Goal: Information Seeking & Learning: Learn about a topic

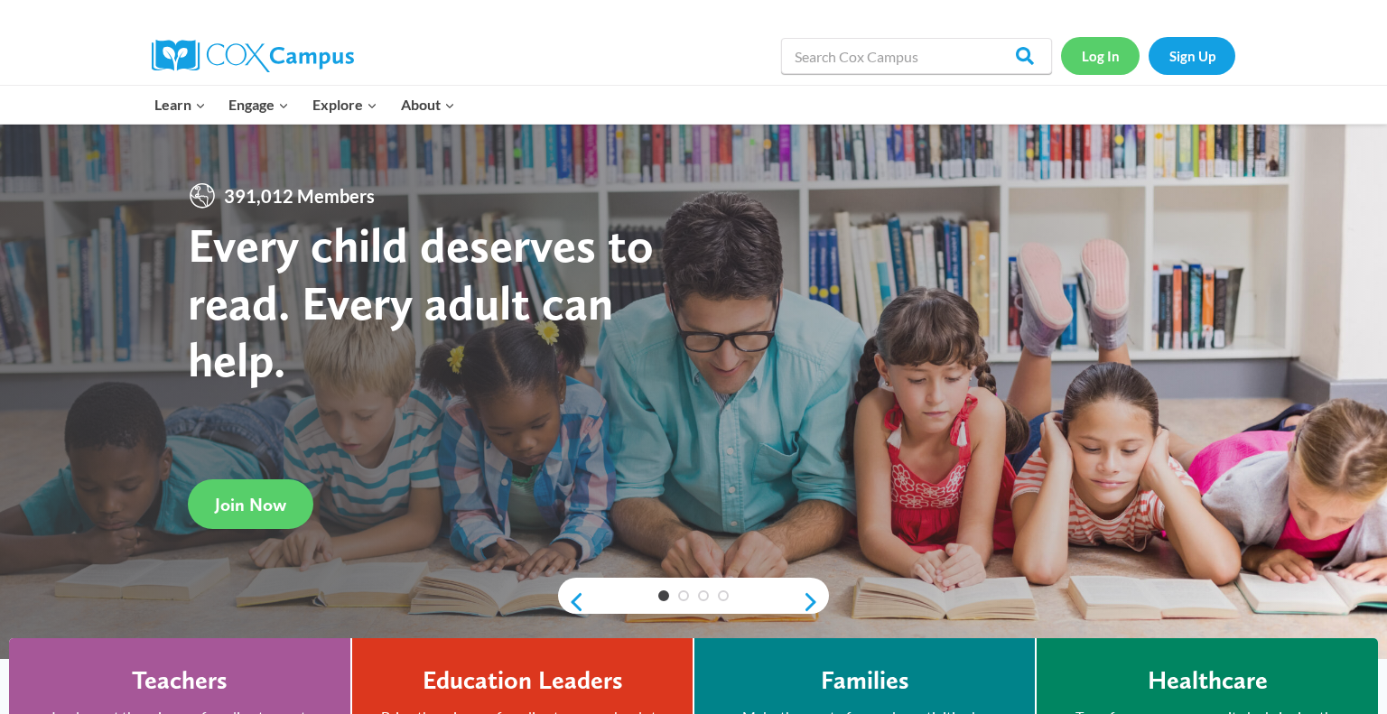
click at [1094, 51] on link "Log In" at bounding box center [1100, 55] width 79 height 37
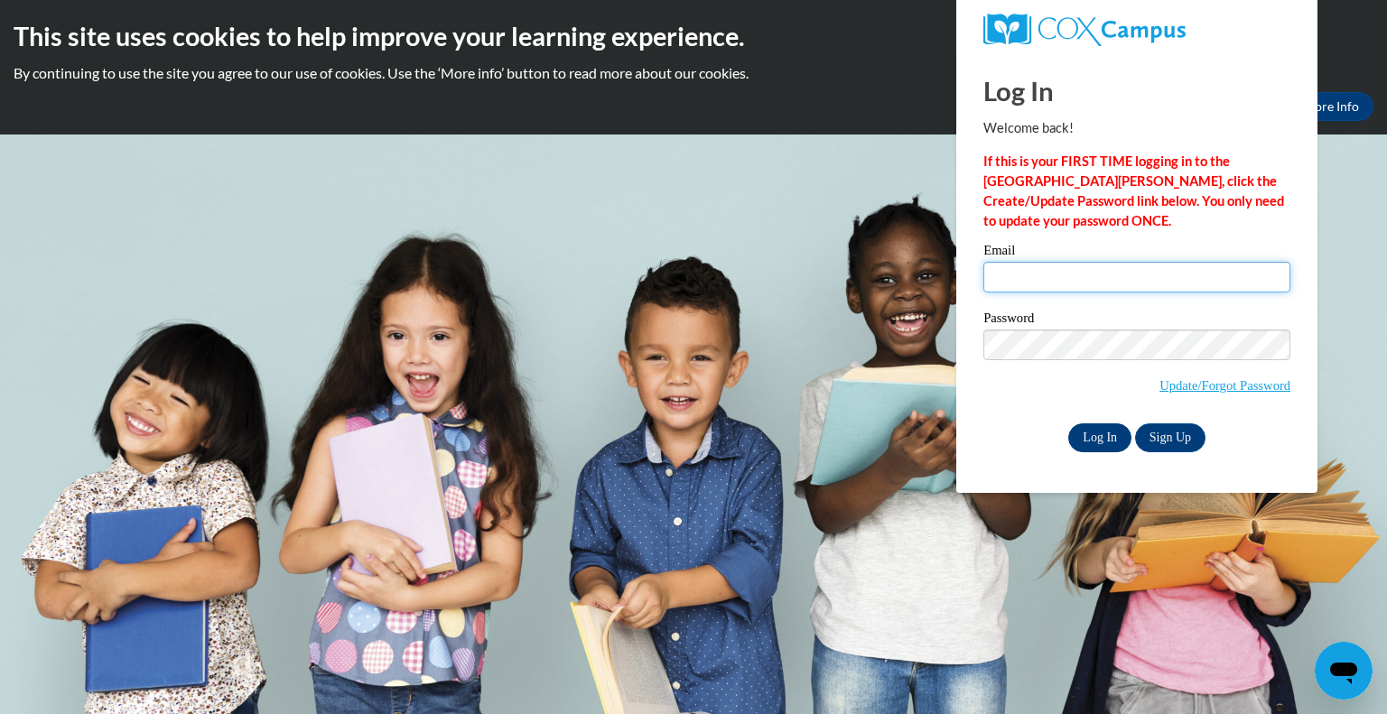
type input "[EMAIL_ADDRESS][DOMAIN_NAME]"
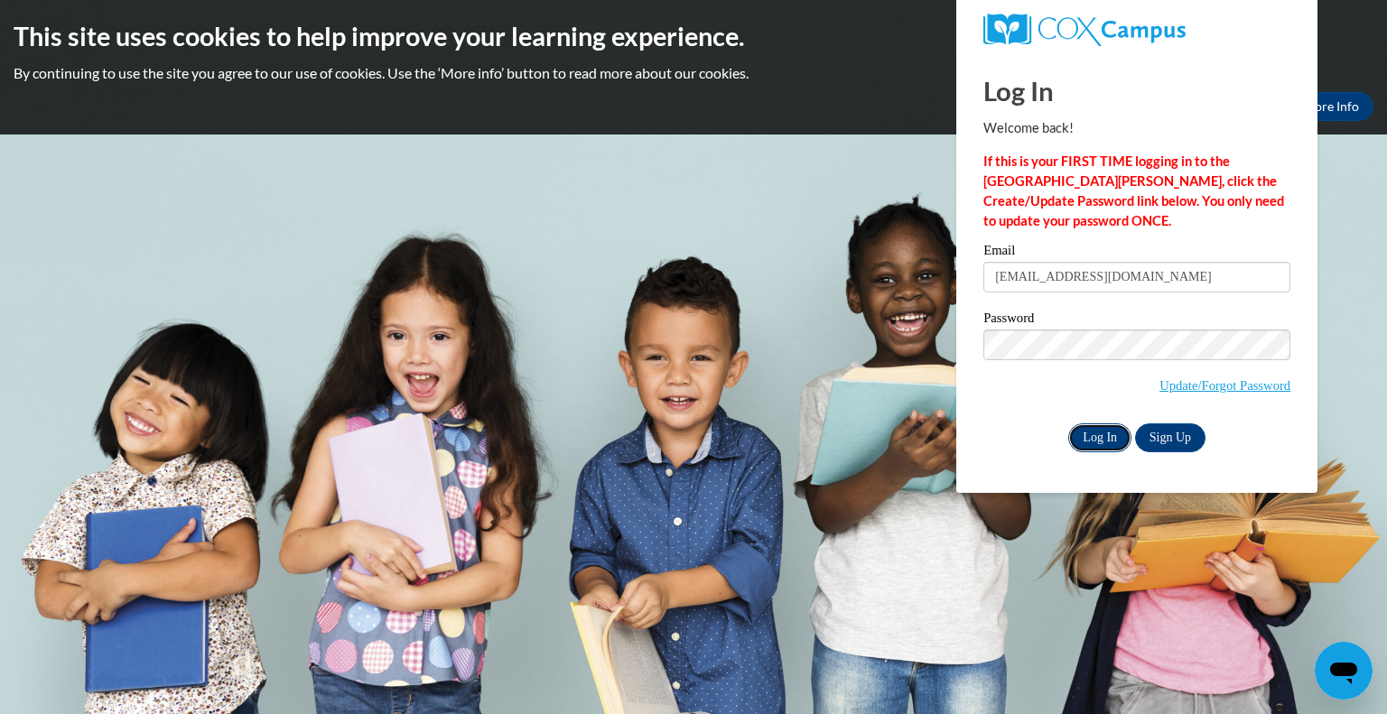
click at [1106, 444] on input "Log In" at bounding box center [1099, 438] width 63 height 29
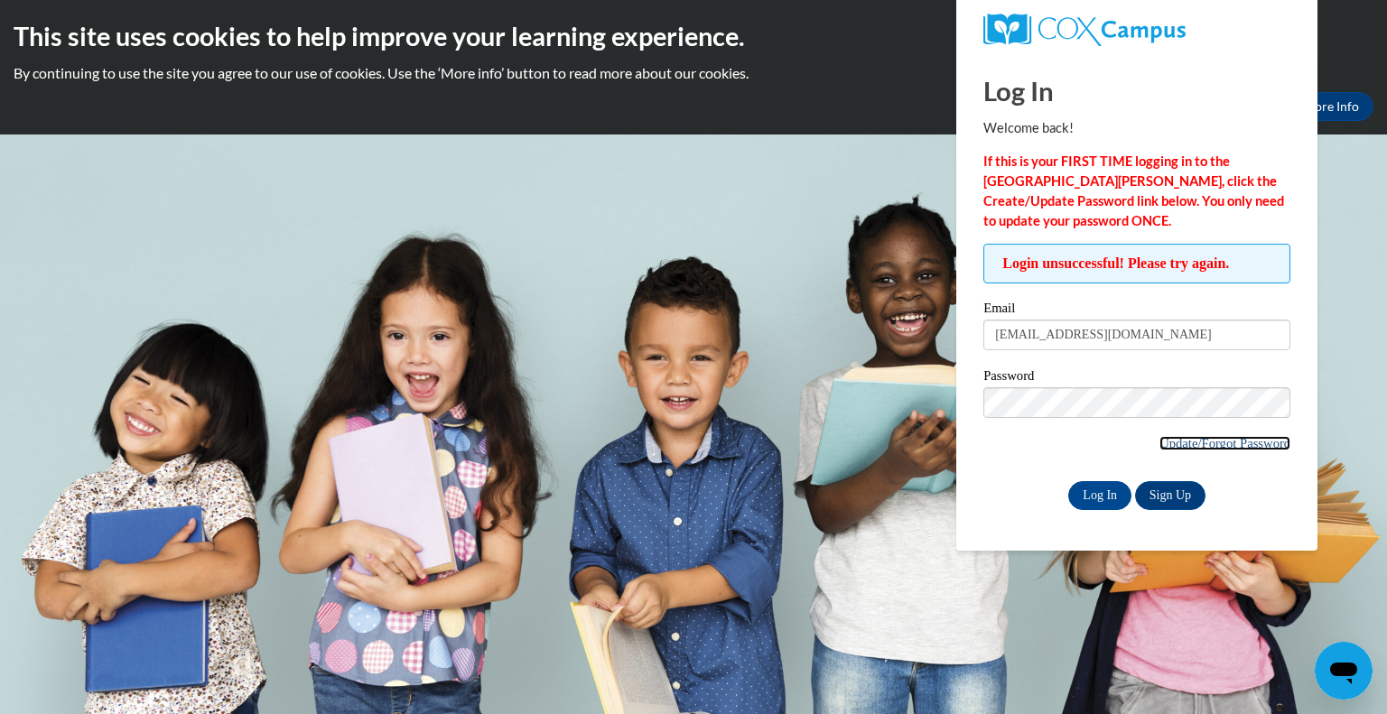
click at [1206, 443] on link "Update/Forgot Password" at bounding box center [1225, 443] width 131 height 14
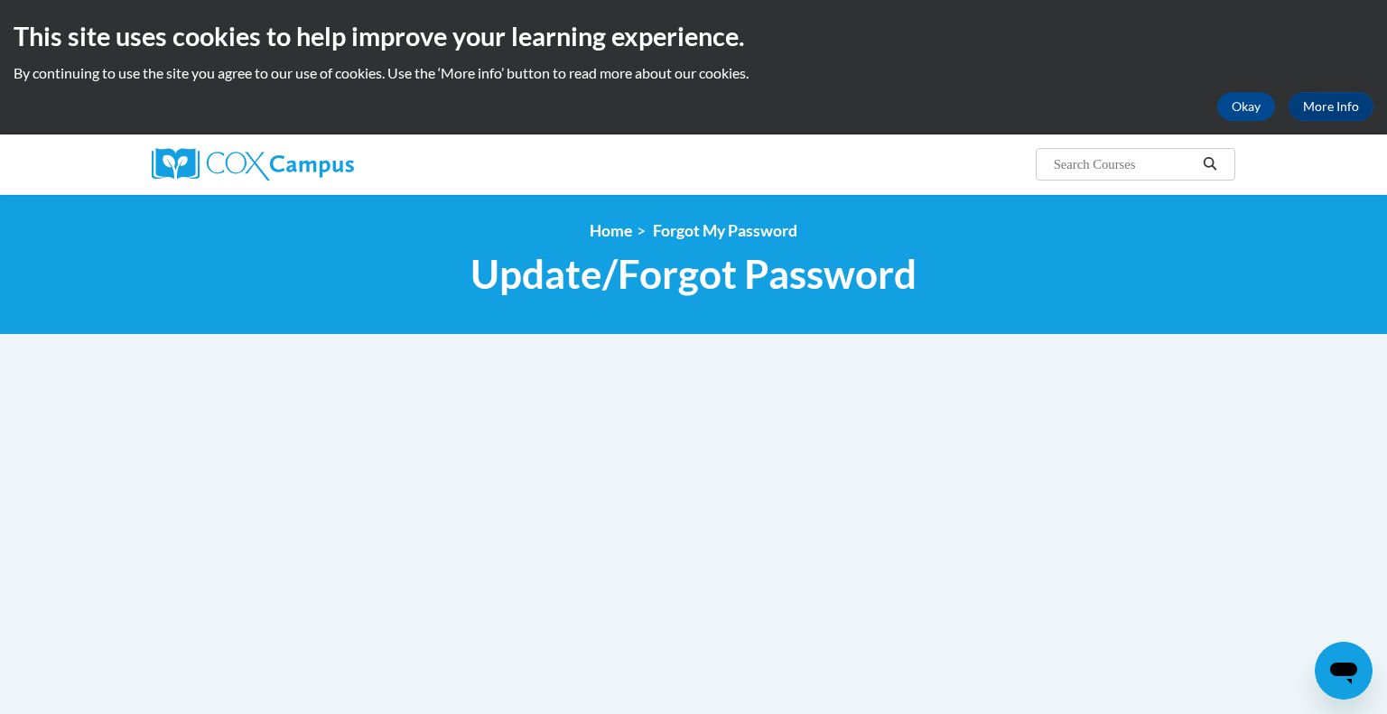
type input "cpietryga@grafton.k12.wi.us"
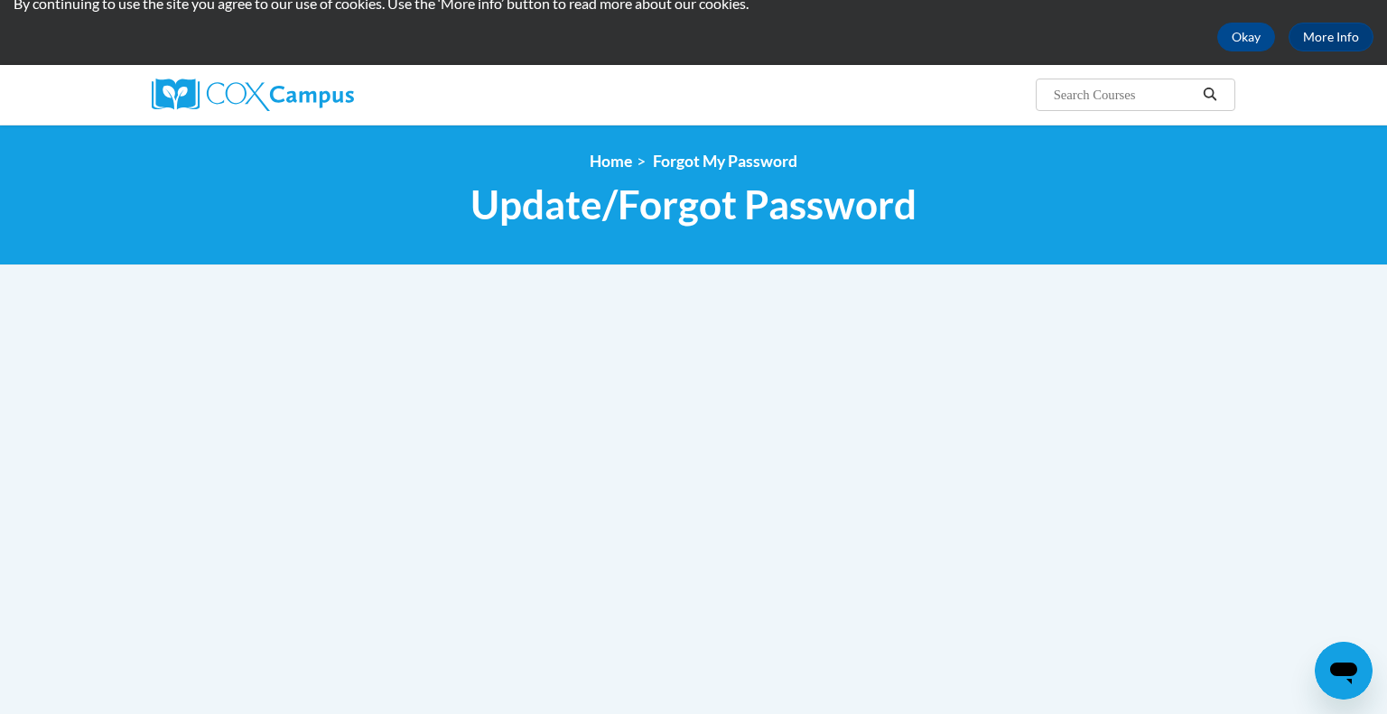
scroll to position [70, 0]
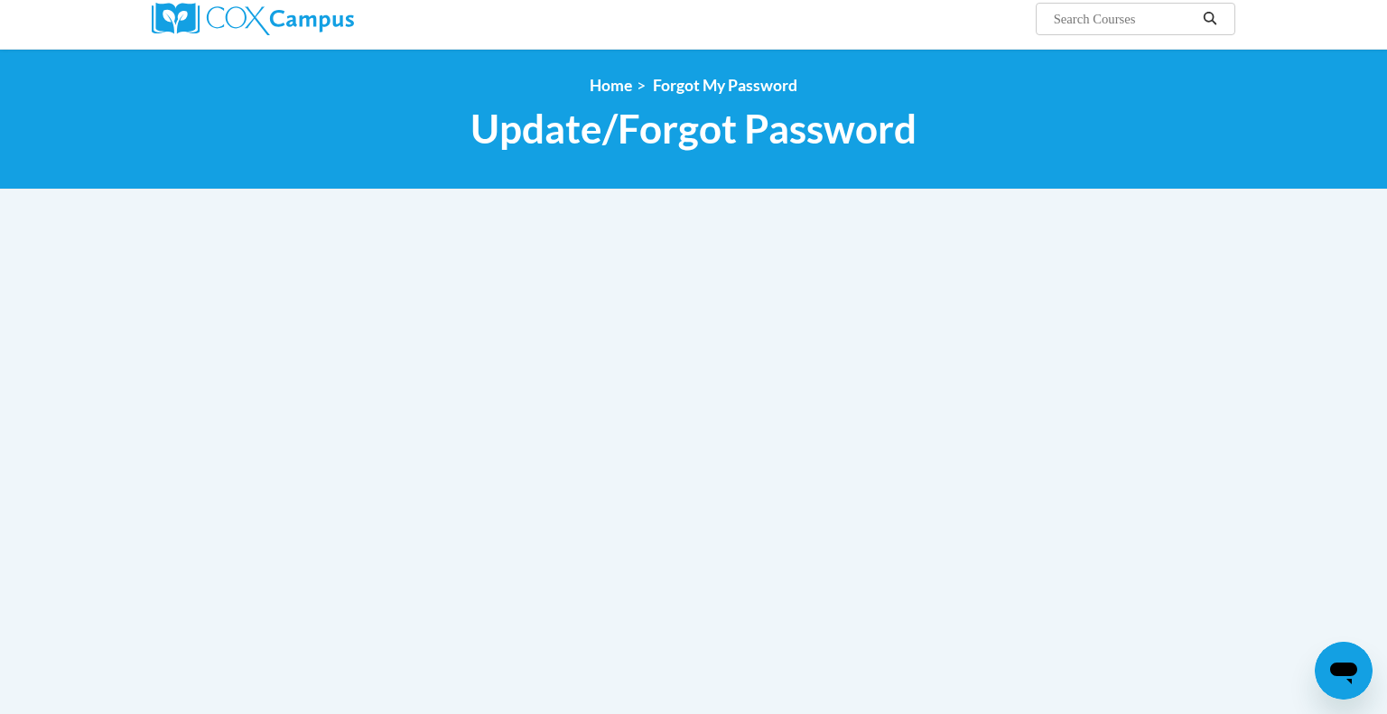
scroll to position [156, 0]
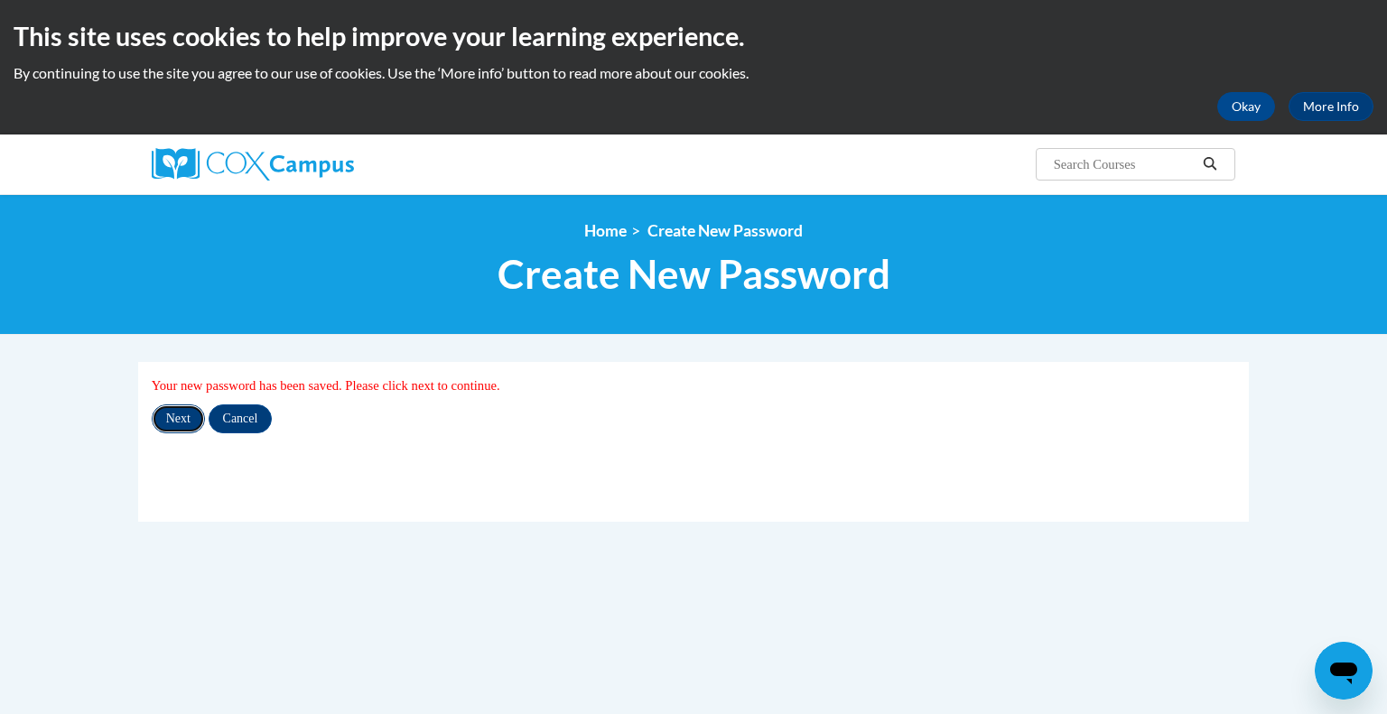
click at [172, 418] on input "Next" at bounding box center [178, 419] width 53 height 29
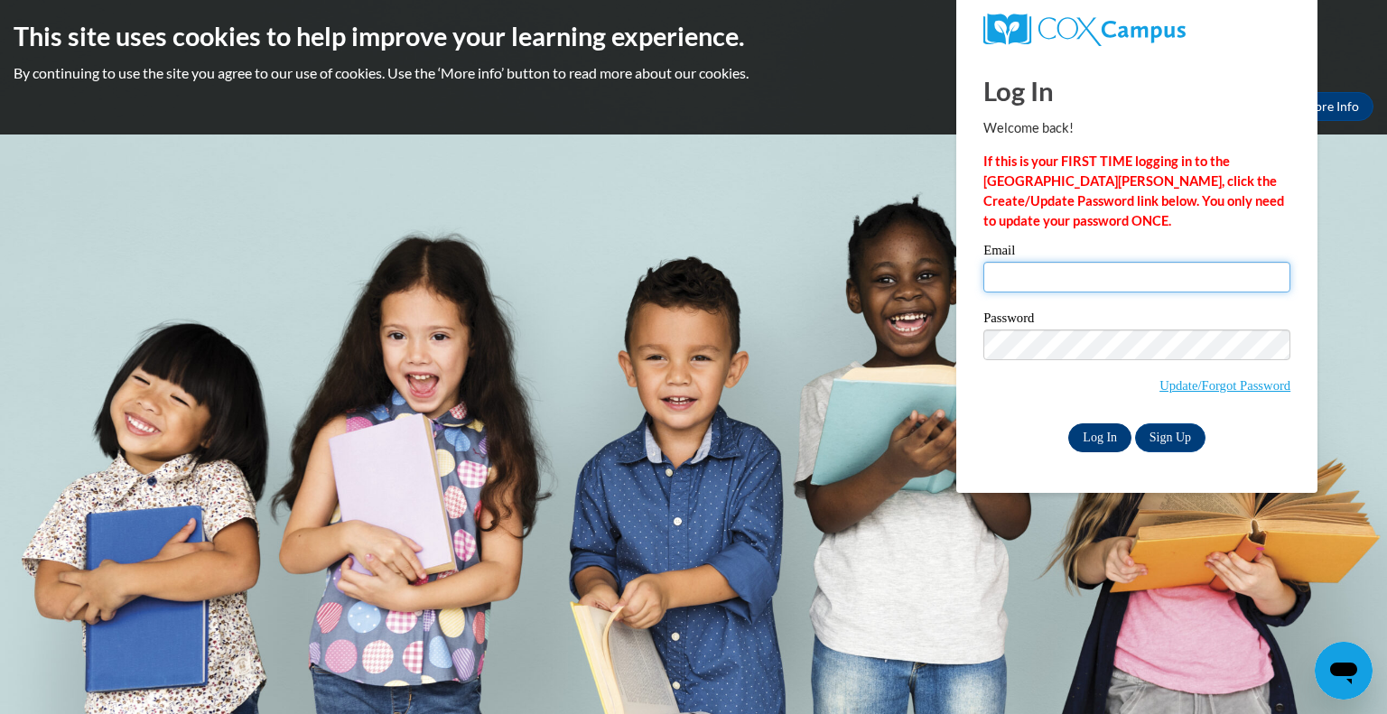
type input "cpietryga@grafton.k12.wi.us"
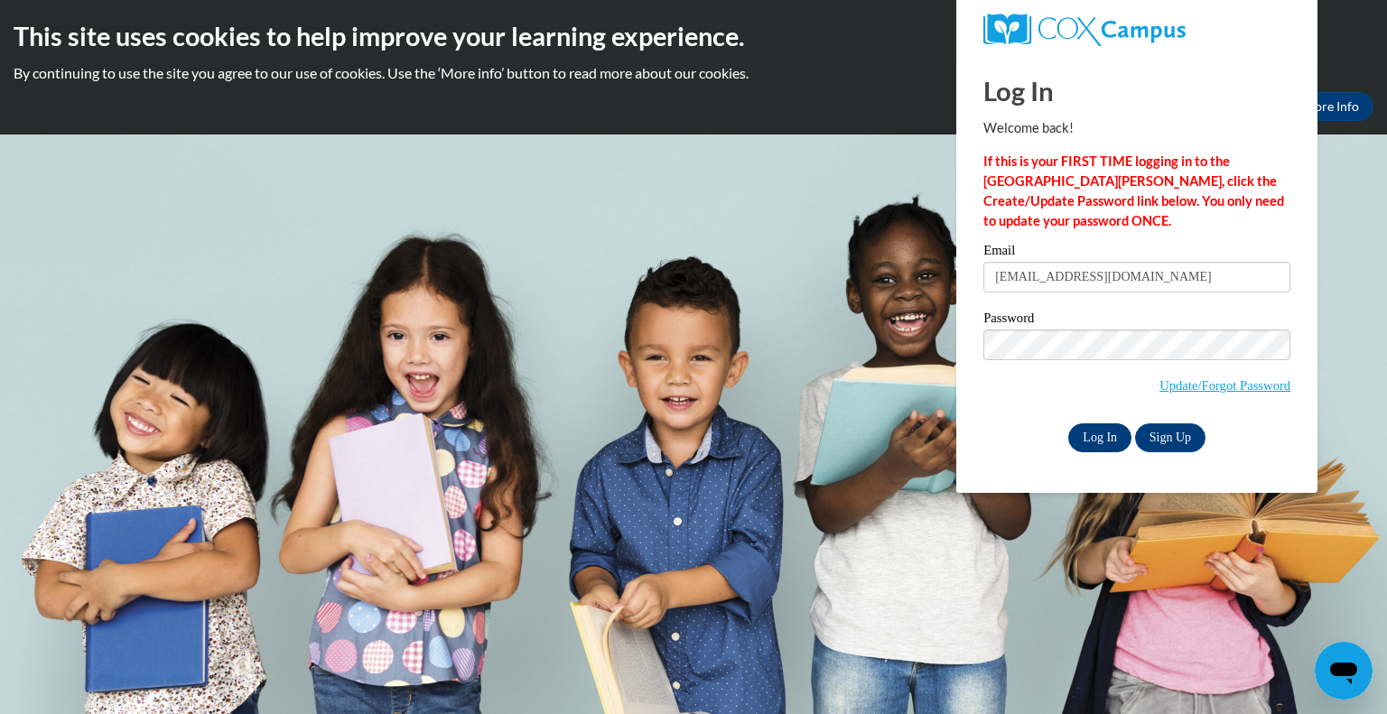
click at [1117, 437] on input "Log In" at bounding box center [1099, 438] width 63 height 29
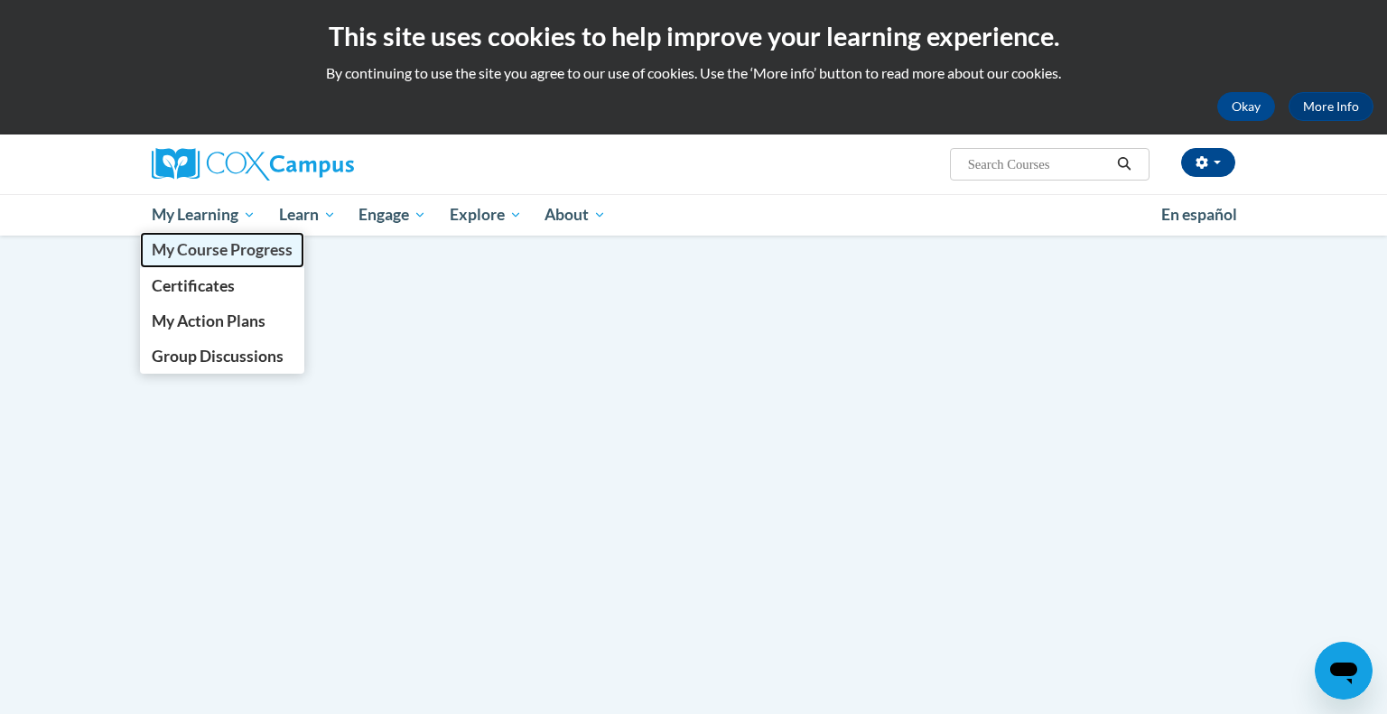
click at [219, 246] on span "My Course Progress" at bounding box center [222, 249] width 141 height 19
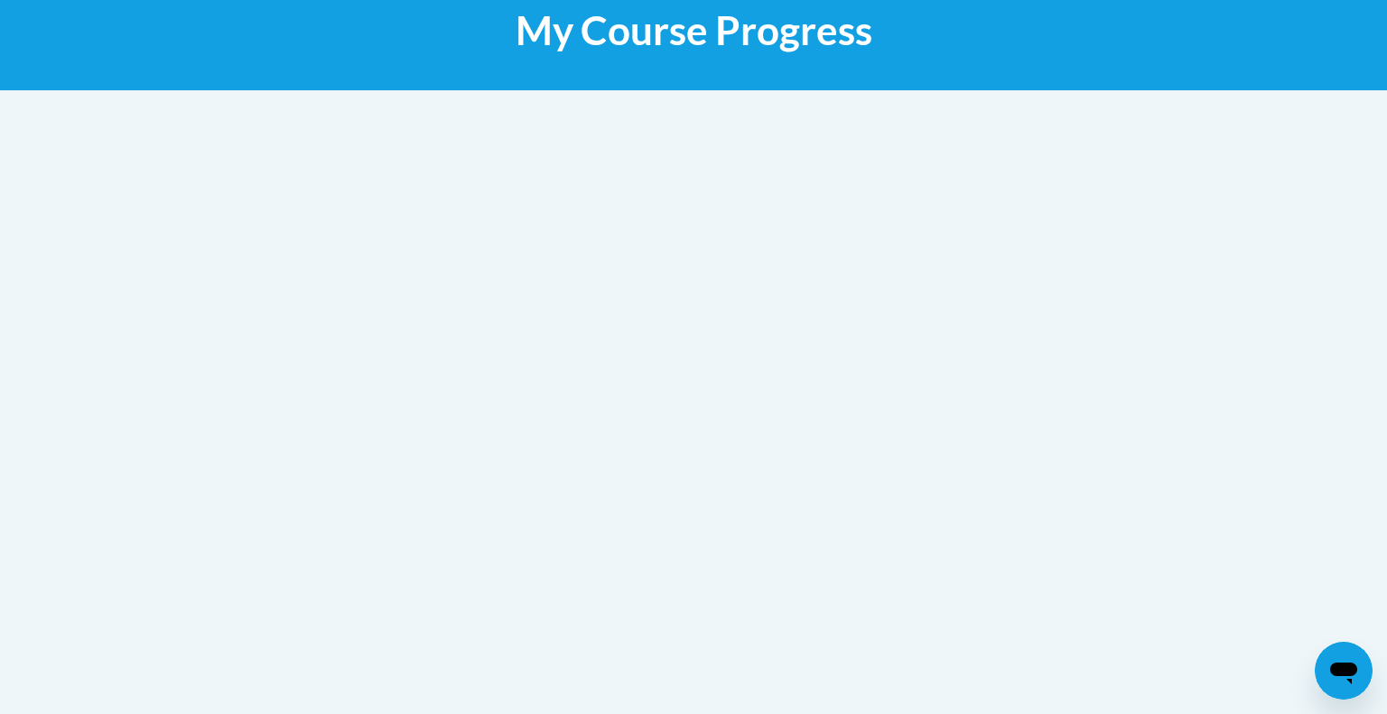
scroll to position [295, 0]
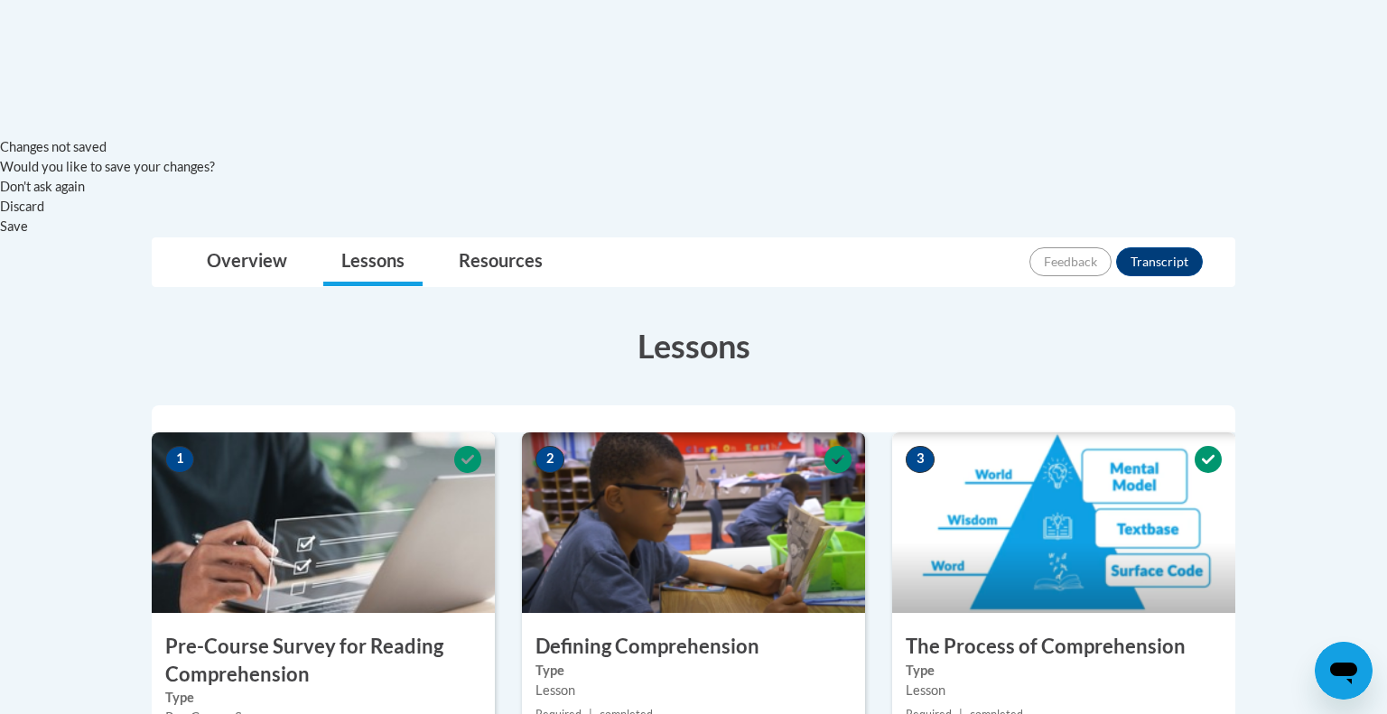
scroll to position [1017, 0]
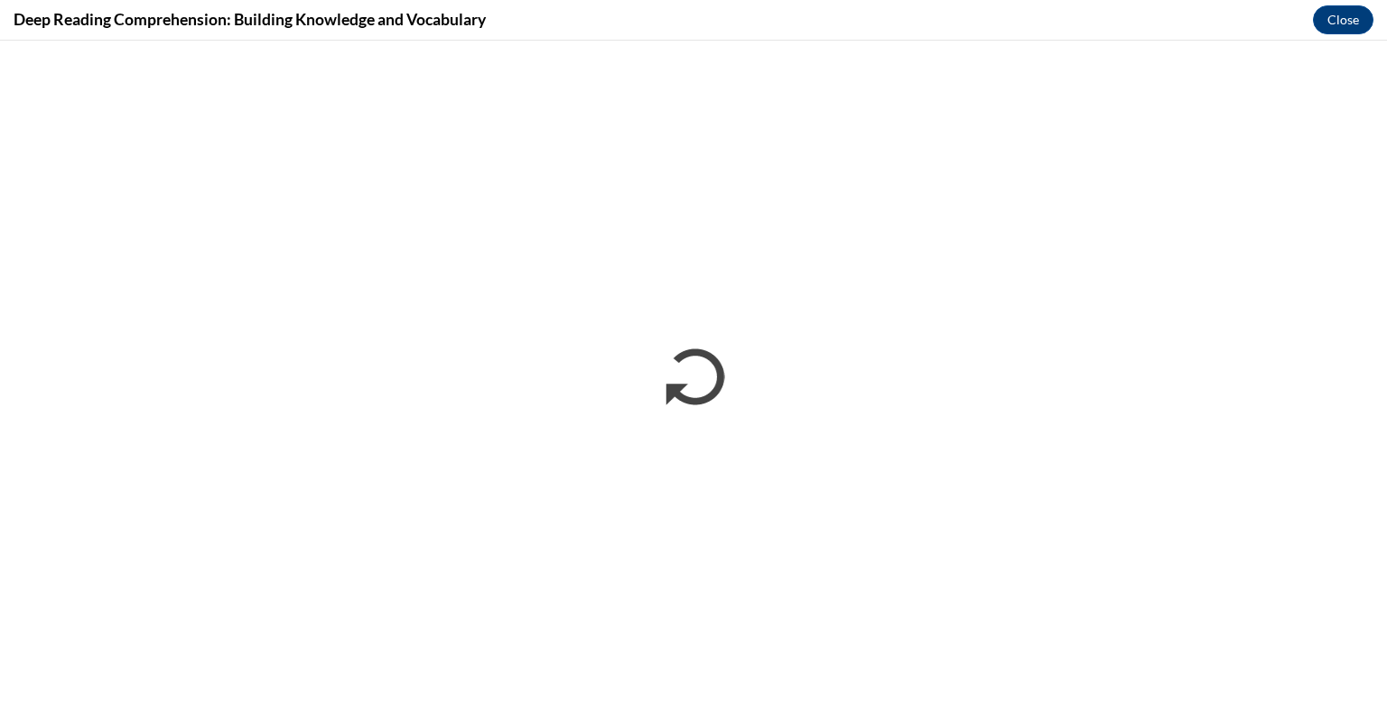
scroll to position [0, 0]
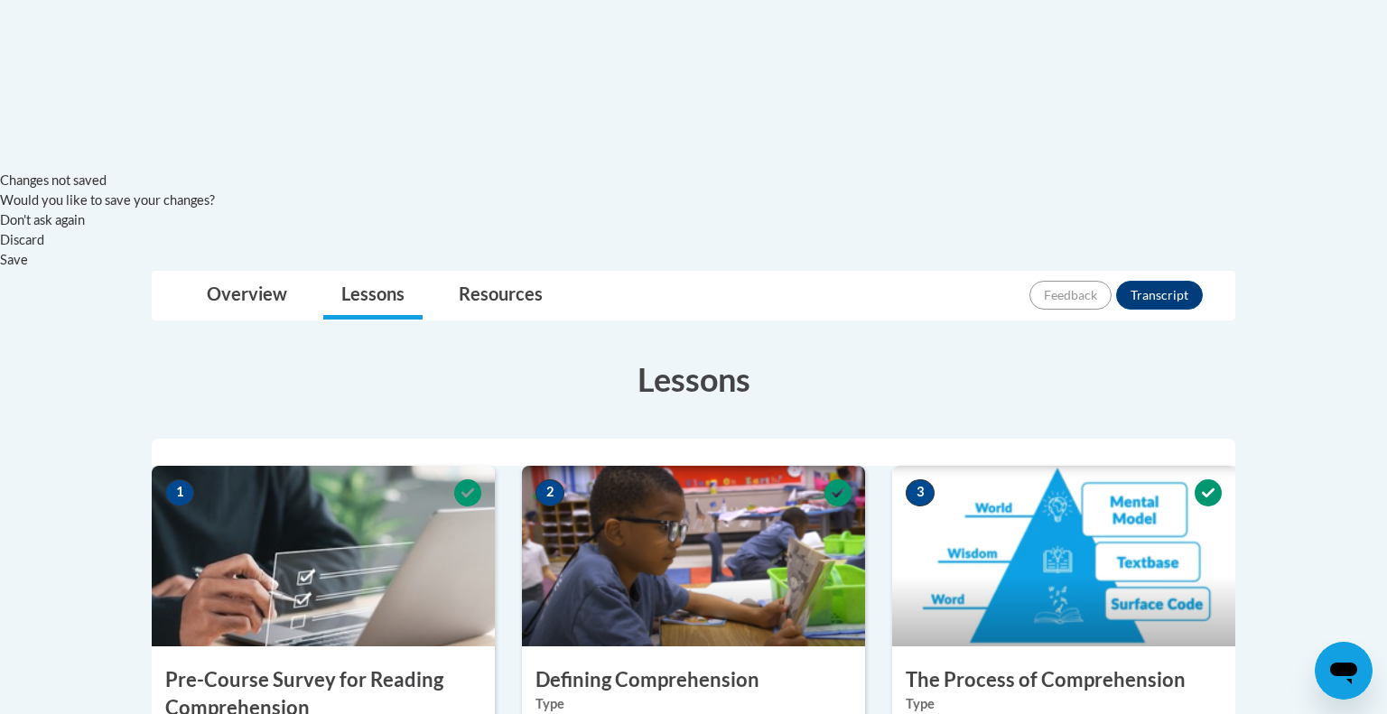
scroll to position [1005, 0]
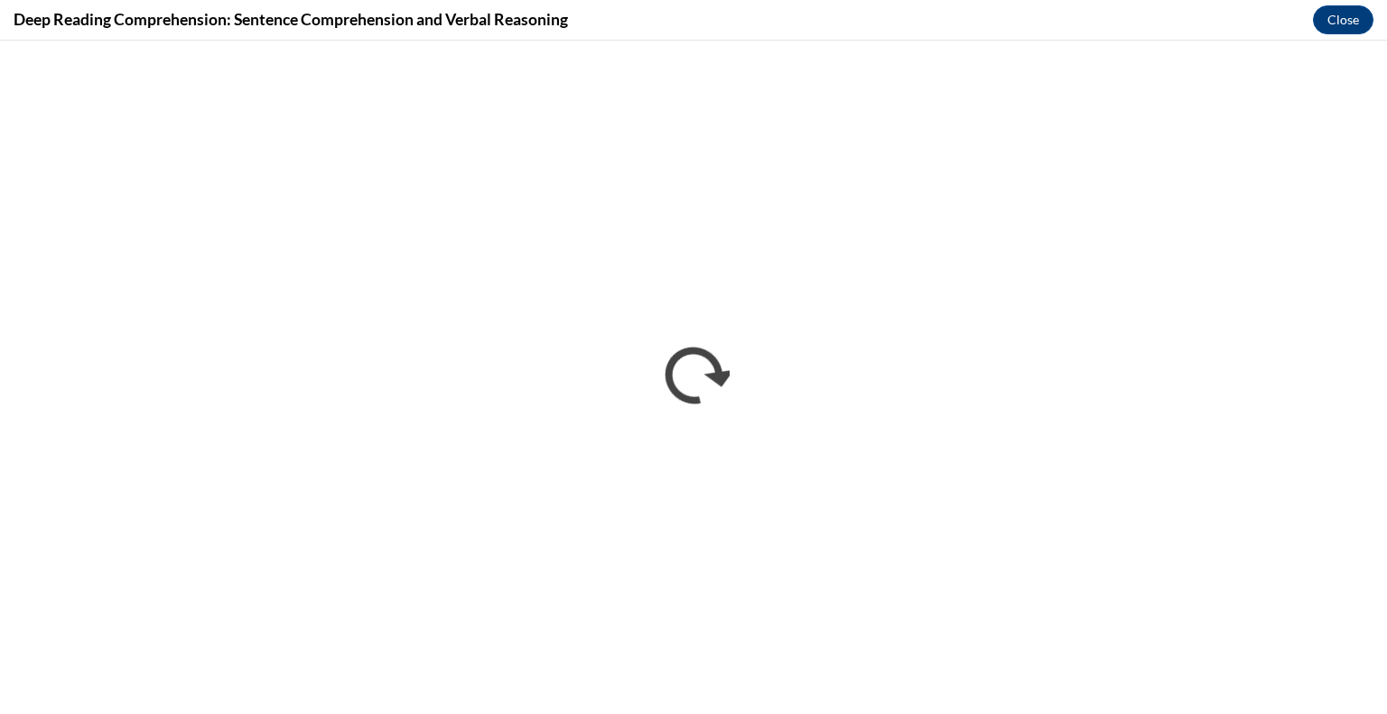
scroll to position [0, 0]
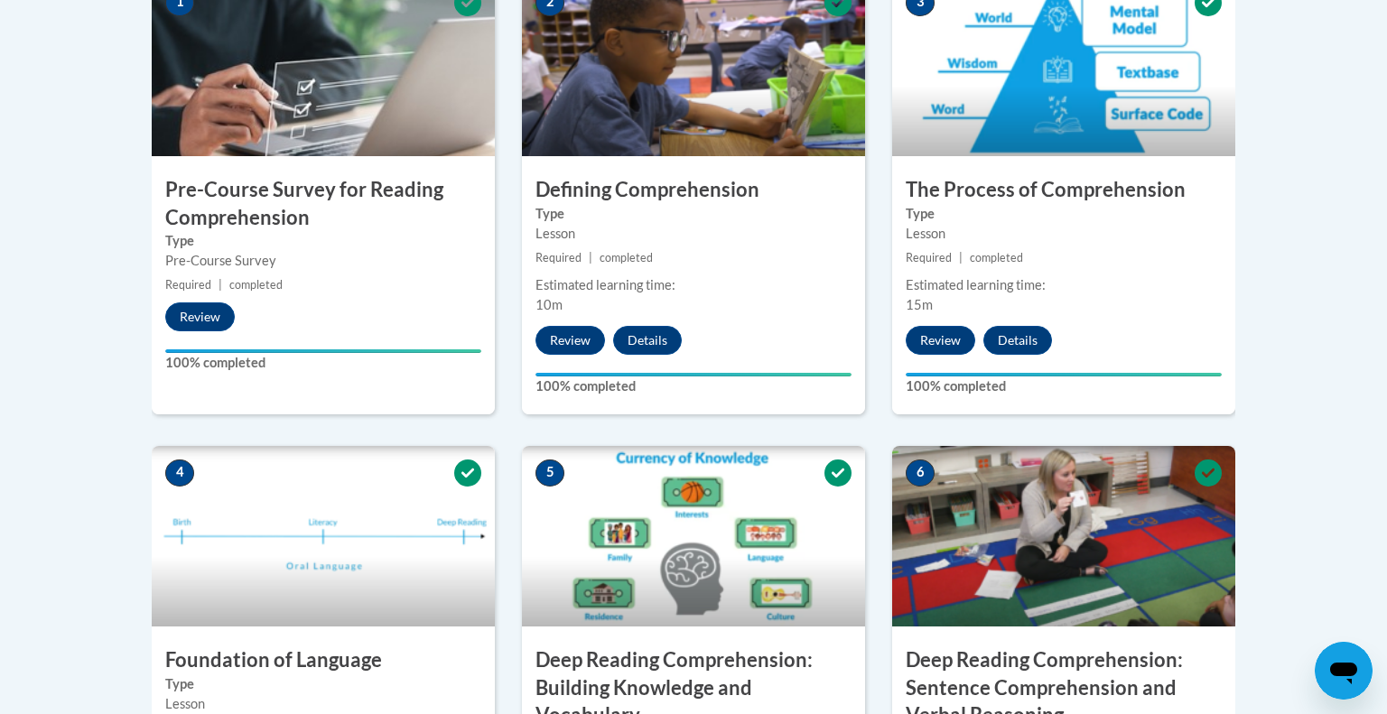
scroll to position [1474, 0]
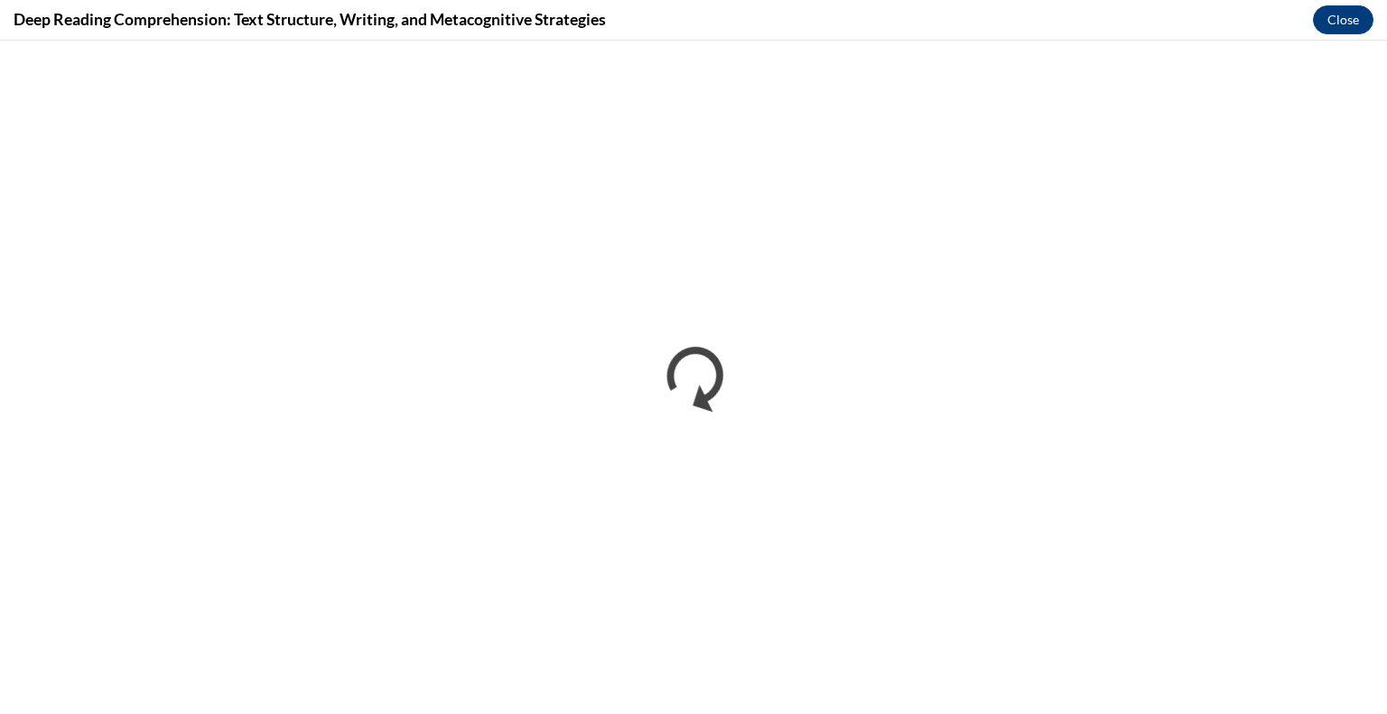
scroll to position [0, 0]
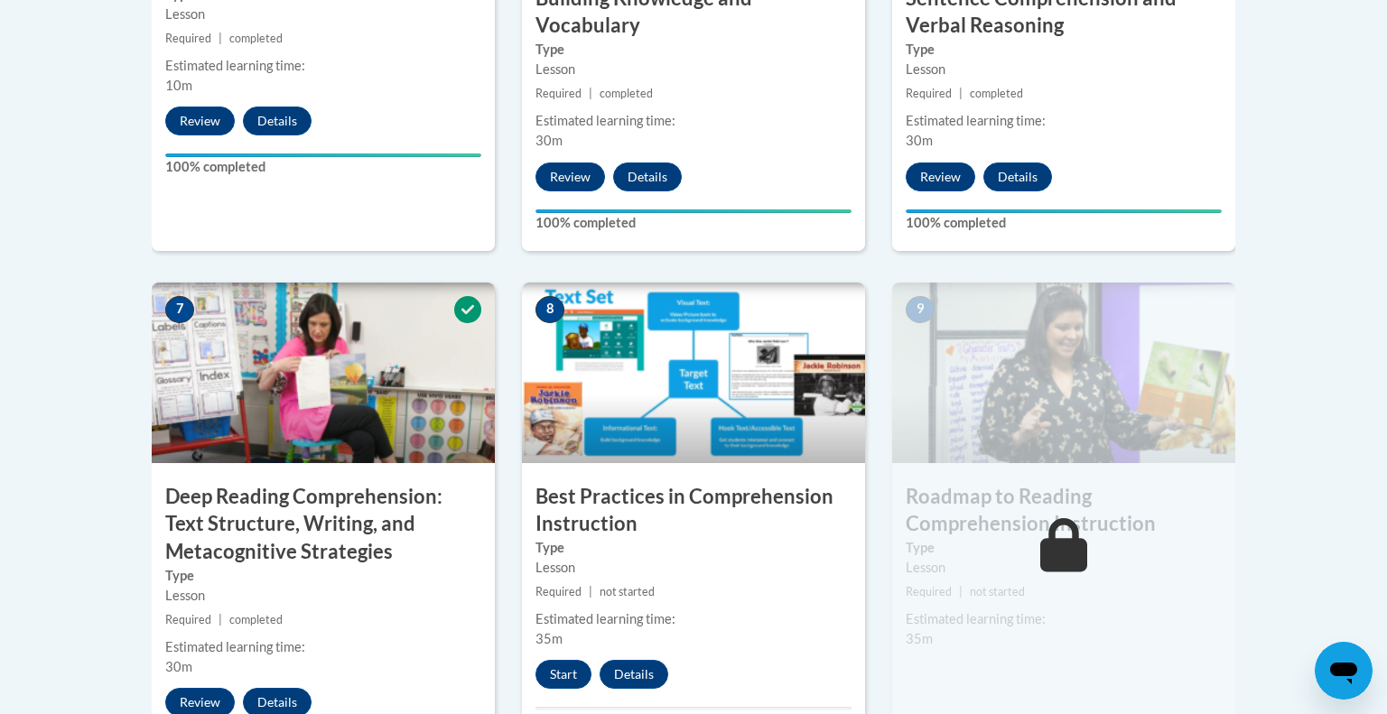
scroll to position [2166, 0]
